Goal: Information Seeking & Learning: Learn about a topic

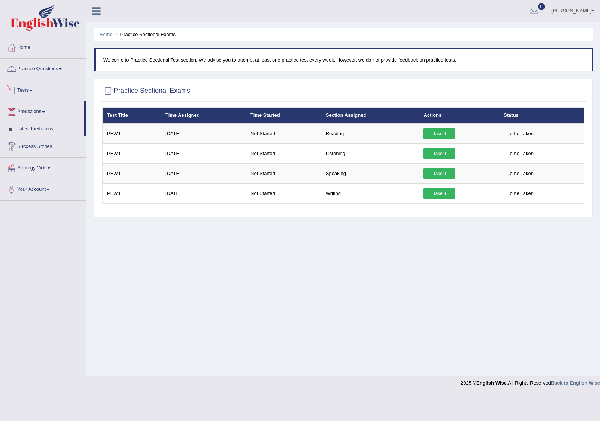
click at [31, 90] on link "Tests" at bounding box center [43, 89] width 86 height 19
click at [44, 64] on link "Practice Questions" at bounding box center [43, 68] width 86 height 19
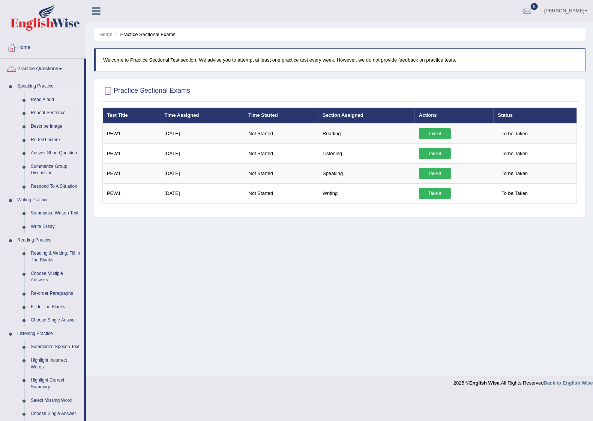
click at [41, 98] on link "Read Aloud" at bounding box center [55, 100] width 57 height 14
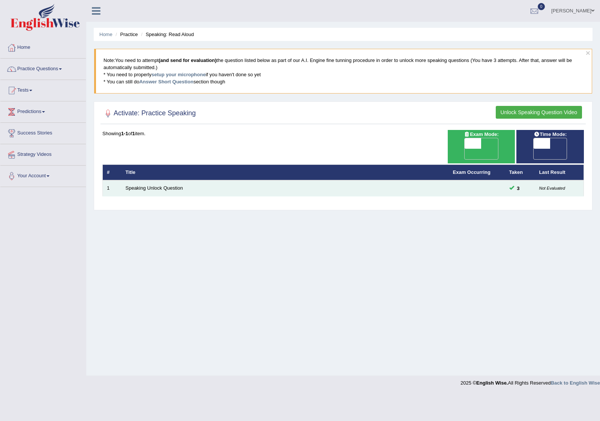
click at [200, 180] on td "Speaking Unlock Question" at bounding box center [286, 188] width 328 height 16
click at [130, 180] on td "Speaking Unlock Question" at bounding box center [286, 188] width 328 height 16
click at [138, 185] on link "Speaking Unlock Question" at bounding box center [154, 188] width 57 height 6
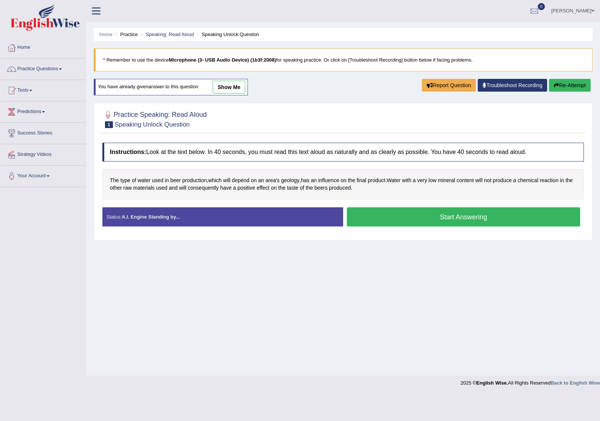
click at [460, 211] on button "Start Answering" at bounding box center [463, 216] width 233 height 19
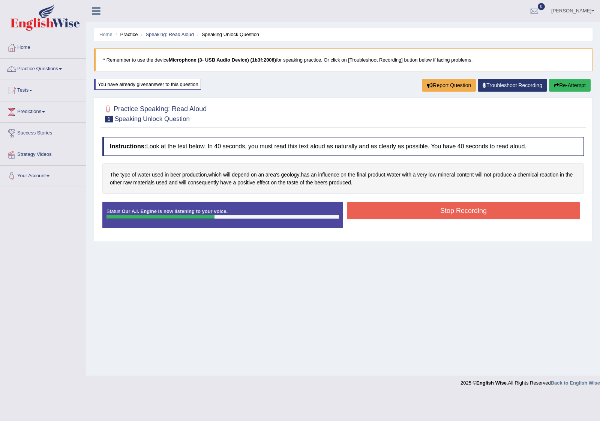
click at [432, 216] on button "Stop Recording" at bounding box center [463, 210] width 233 height 17
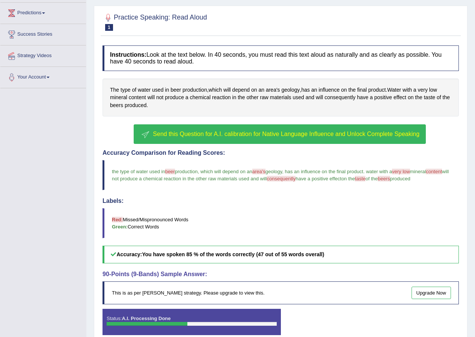
scroll to position [135, 0]
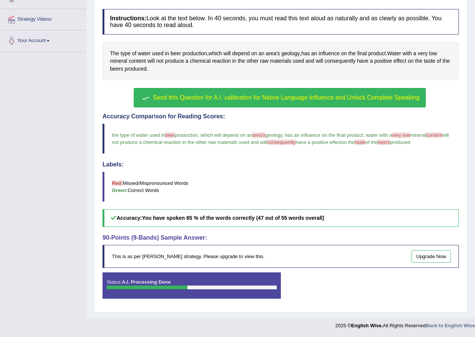
drag, startPoint x: 186, startPoint y: 220, endPoint x: 238, endPoint y: 220, distance: 52.5
click at [238, 220] on b "You have spoken 85 % of the words correctly (47 out of 55 words overall)" at bounding box center [233, 218] width 182 height 6
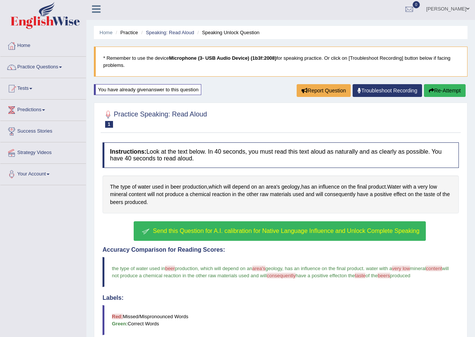
scroll to position [0, 0]
